Goal: Browse casually

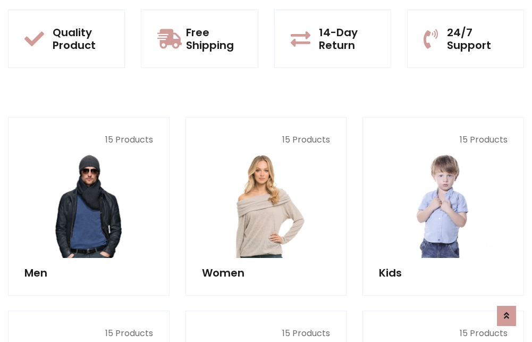
scroll to position [921, 0]
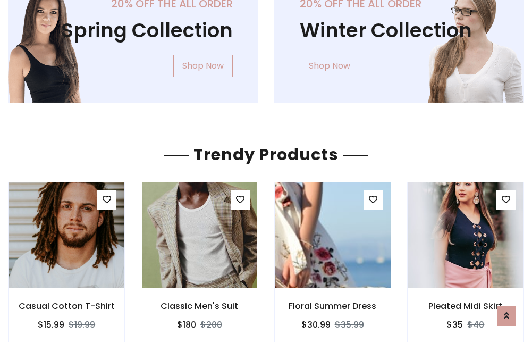
click at [332, 235] on img at bounding box center [333, 234] width 138 height 255
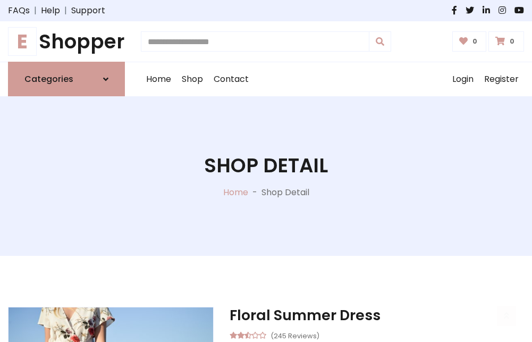
click at [66, 41] on h1 "E Shopper" at bounding box center [66, 41] width 117 height 23
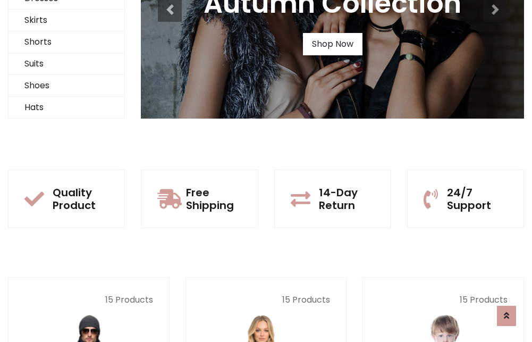
scroll to position [103, 0]
